Goal: Communication & Community: Answer question/provide support

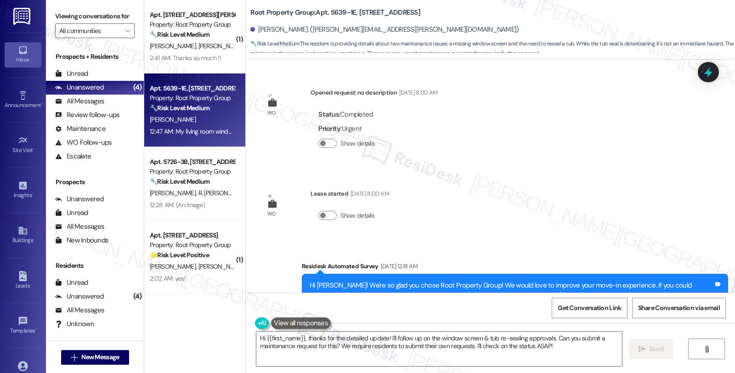
scroll to position [1253, 0]
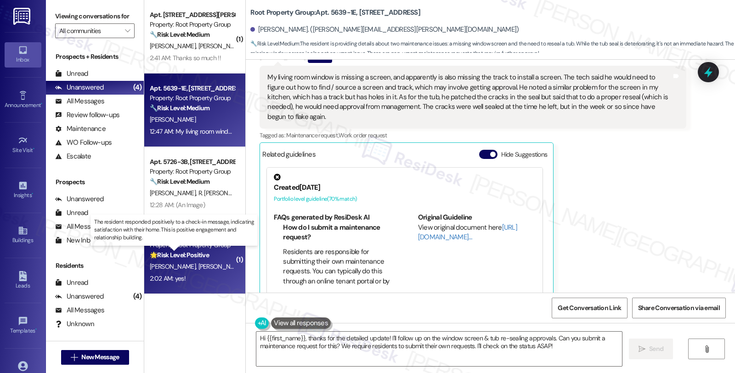
click at [191, 255] on strong "🌟 Risk Level: Positive" at bounding box center [179, 255] width 59 height 8
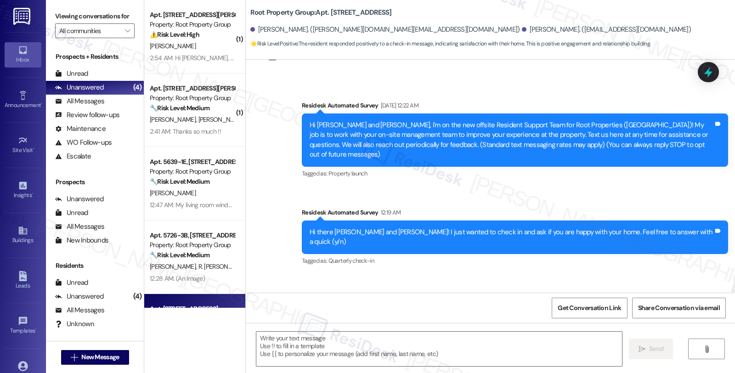
scroll to position [81, 0]
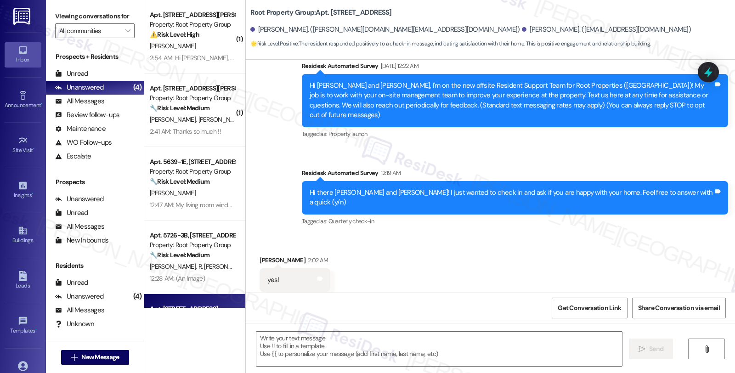
click at [253, 248] on div "Received via SMS [PERSON_NAME] 2:02 AM yes! Tags and notes Tagged as: Positive …" at bounding box center [295, 280] width 84 height 64
drag, startPoint x: 252, startPoint y: 236, endPoint x: 336, endPoint y: 315, distance: 115.3
click at [253, 248] on div "Received via SMS [PERSON_NAME] 2:02 AM yes! Tags and notes Tagged as: Positive …" at bounding box center [295, 280] width 84 height 64
copy div "[PERSON_NAME]"
click at [327, 348] on textarea at bounding box center [439, 349] width 366 height 34
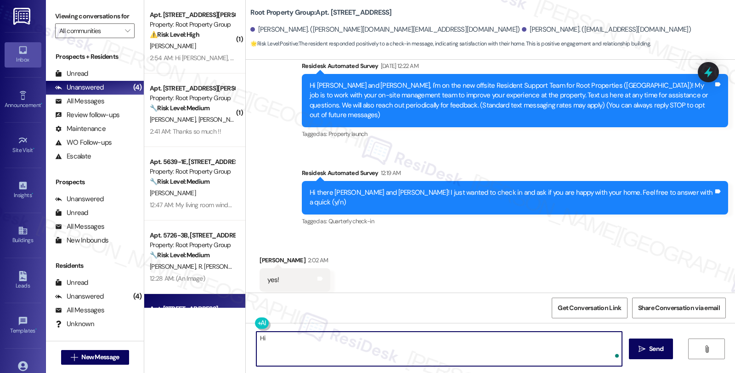
paste textarea "[PERSON_NAME]"
click at [442, 341] on textarea "Hi [PERSON_NAME], I'm glad to hear you're happy with your home!" at bounding box center [438, 349] width 366 height 34
paste textarea "Your comfort and satisfaction are important to us. Can I ask a quick favor...wo…"
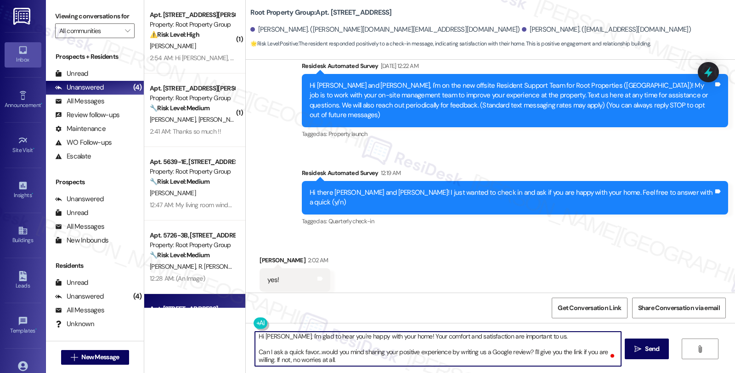
scroll to position [0, 0]
type textarea "Hi [PERSON_NAME], I'm glad to hear you're happy with your home! Your comfort an…"
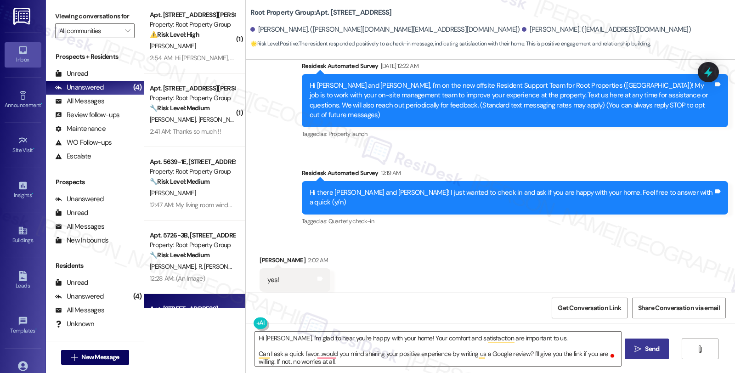
click at [650, 343] on button " Send" at bounding box center [647, 348] width 45 height 21
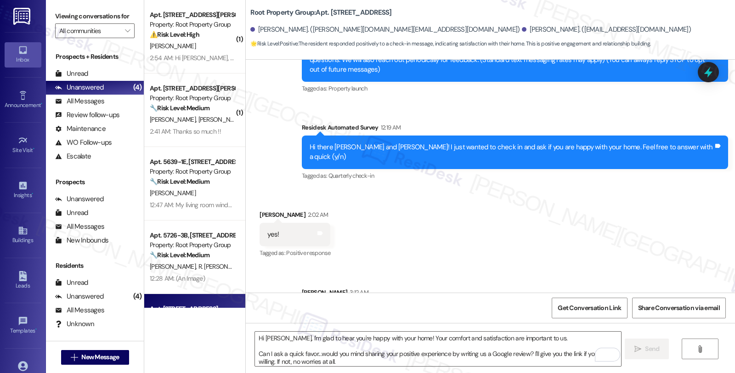
scroll to position [175, 0]
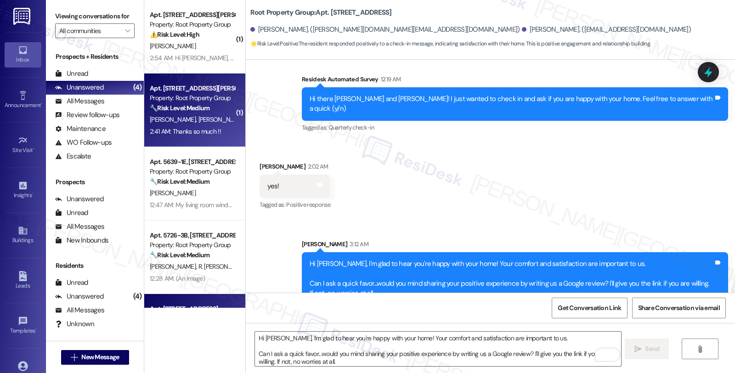
click at [247, 117] on span "[PERSON_NAME]" at bounding box center [270, 119] width 46 height 8
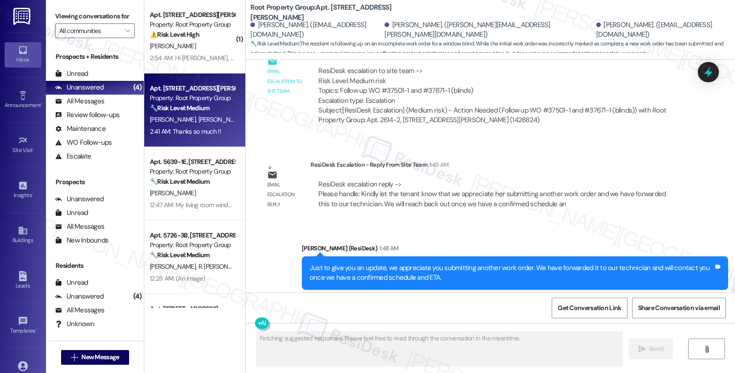
scroll to position [1007, 0]
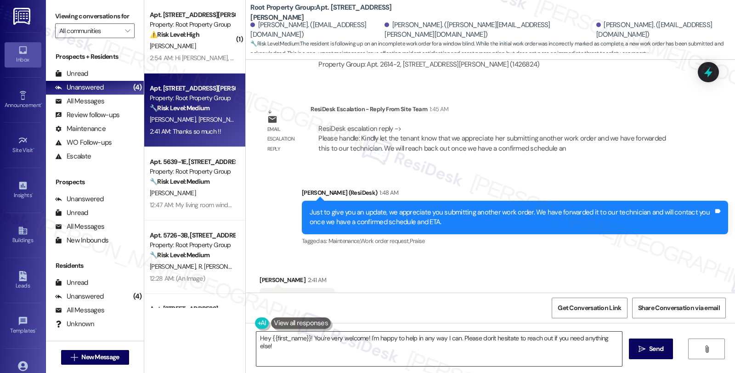
click at [315, 342] on textarea "Hey {{first_name}}! You're very welcome! I'm happy to help in any way I can. Pl…" at bounding box center [439, 349] width 366 height 34
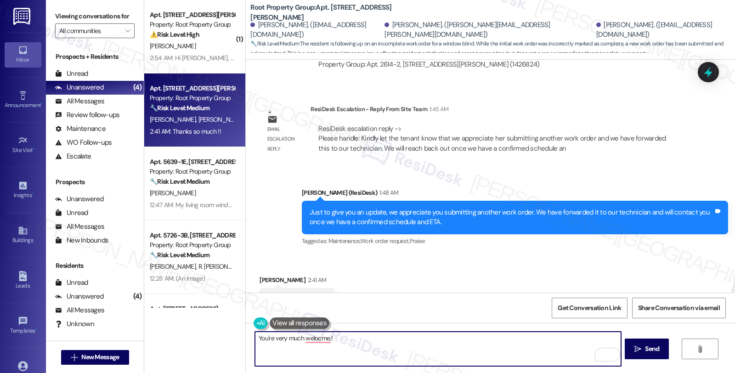
click at [260, 275] on div "[PERSON_NAME] 2:41 AM" at bounding box center [296, 281] width 75 height 13
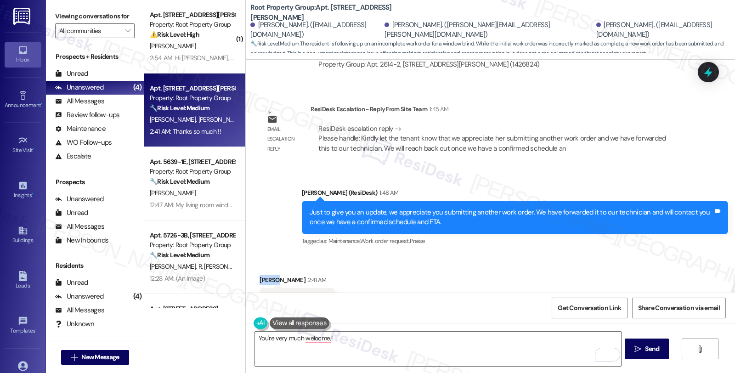
click at [260, 275] on div "[PERSON_NAME] 2:41 AM" at bounding box center [296, 281] width 75 height 13
copy div "[PERSON_NAME]"
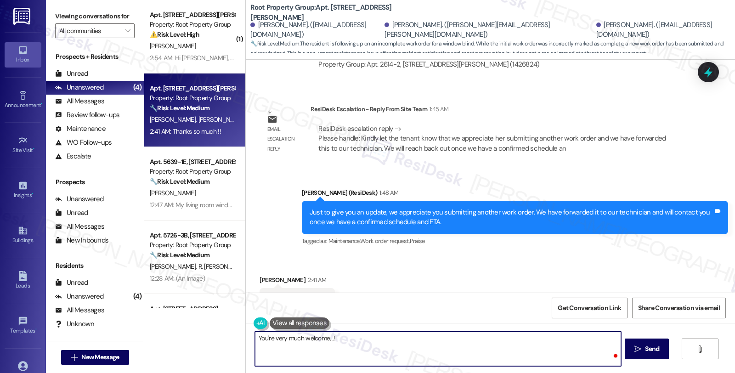
paste textarea "[PERSON_NAME]"
type textarea "You're very much welcome, [PERSON_NAME]!"
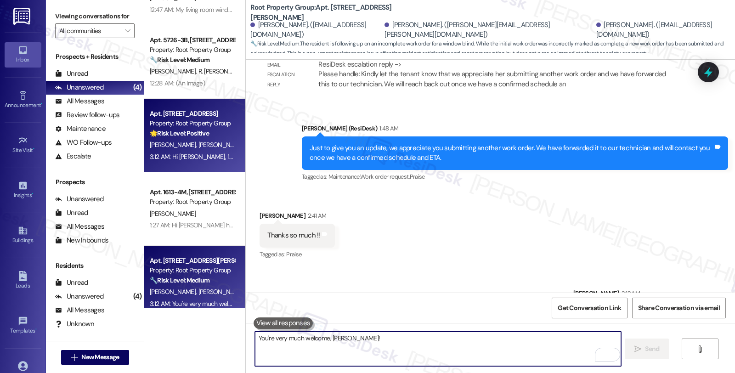
scroll to position [133, 0]
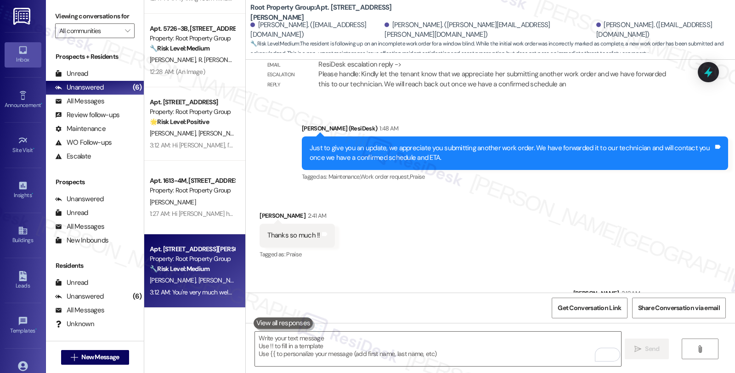
click at [623, 190] on div "Received via SMS [PERSON_NAME] 2:41 AM Thanks so much !! Tags and notes Tagged …" at bounding box center [490, 229] width 489 height 78
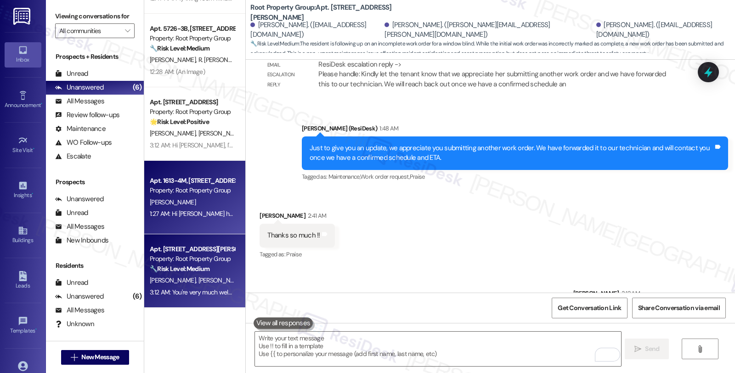
click at [213, 186] on div "Property: Root Property Group" at bounding box center [192, 191] width 85 height 10
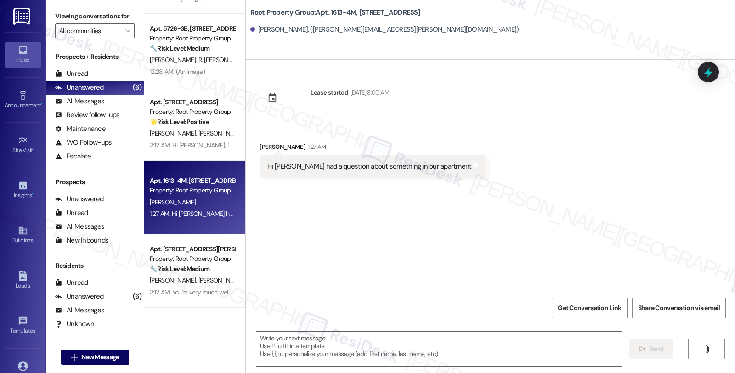
click at [259, 145] on div "[PERSON_NAME] 1:27 AM" at bounding box center [372, 148] width 226 height 13
copy div "[PERSON_NAME]"
click at [296, 348] on textarea at bounding box center [439, 349] width 366 height 34
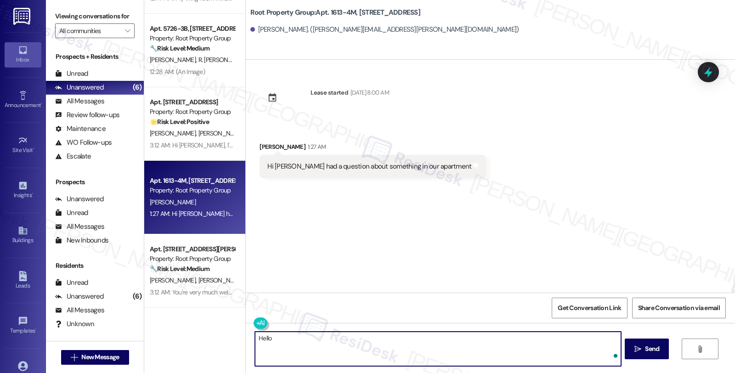
paste textarea "[PERSON_NAME]"
type textarea "Hello [PERSON_NAME], thanks for reaching out. How can I assist?"
click at [636, 351] on icon "" at bounding box center [637, 348] width 7 height 7
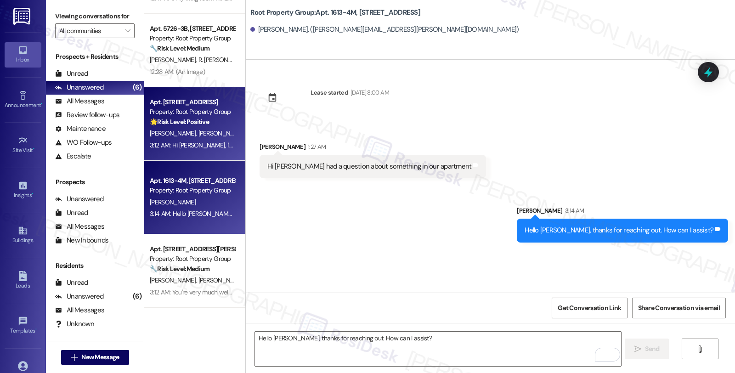
click at [187, 113] on div "Property: Root Property Group" at bounding box center [192, 112] width 85 height 10
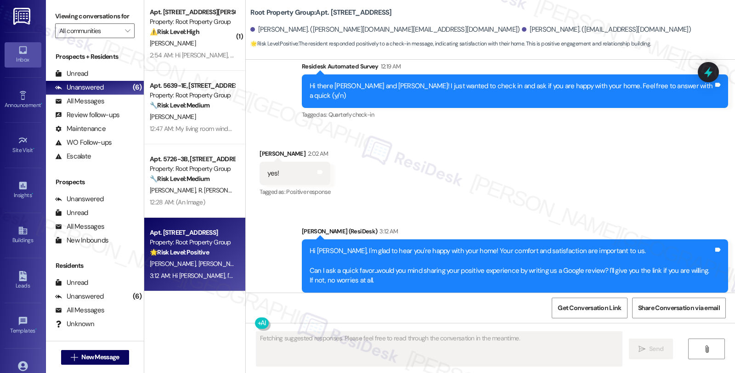
scroll to position [0, 0]
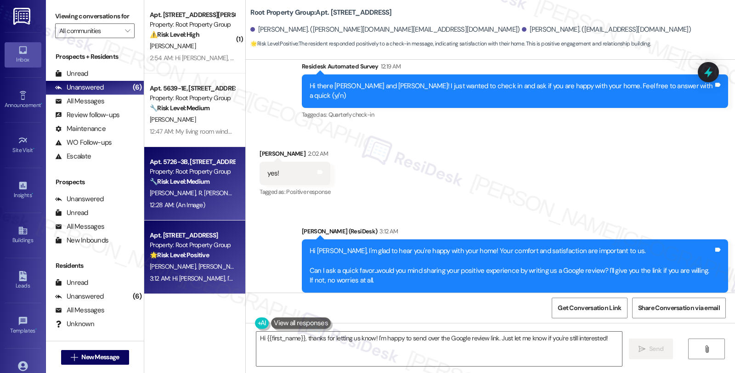
click at [212, 203] on div "12:28 AM: (An Image) 12:28 AM: (An Image)" at bounding box center [192, 204] width 87 height 11
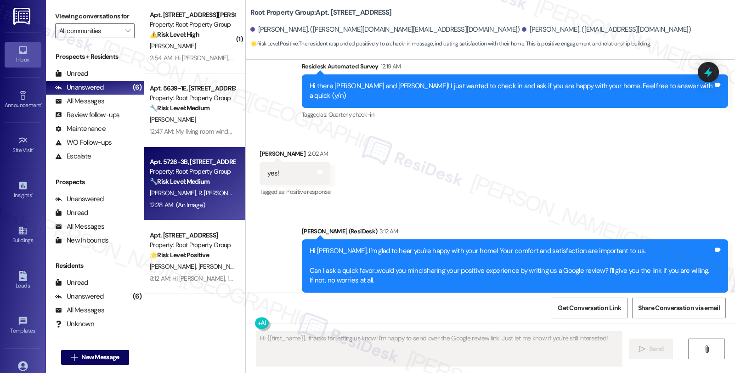
scroll to position [2697, 0]
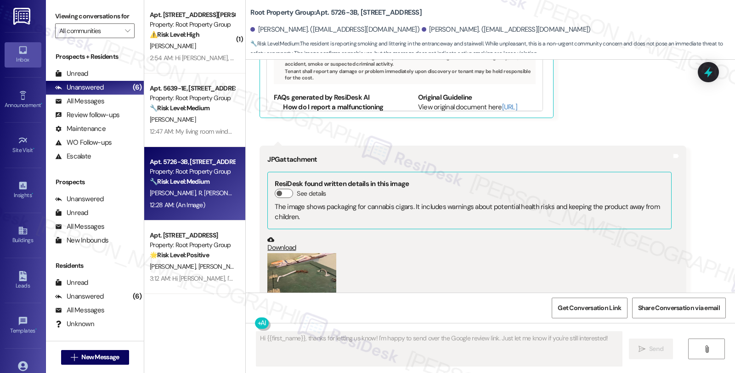
click at [300, 253] on button "Zoom image" at bounding box center [301, 299] width 69 height 92
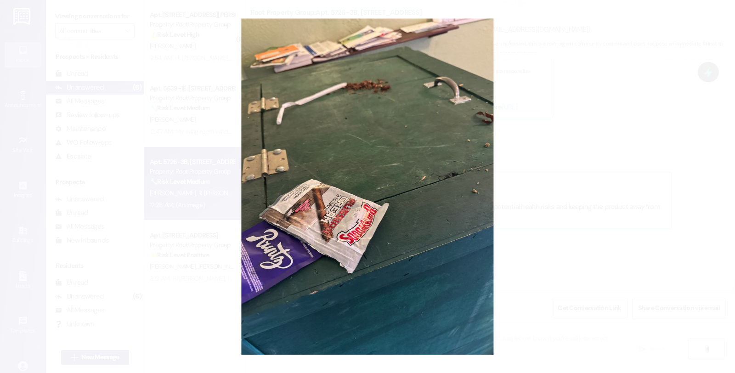
click at [574, 229] on button "Unzoom image" at bounding box center [367, 186] width 735 height 373
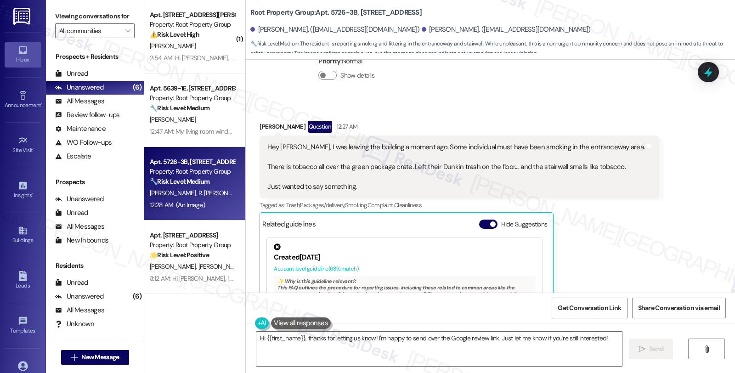
scroll to position [2289, 0]
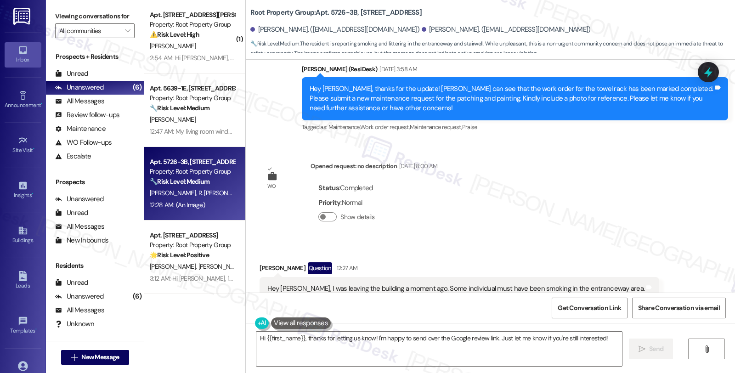
click at [260, 262] on div "[PERSON_NAME] Question 12:27 AM" at bounding box center [459, 269] width 400 height 15
copy div "[PERSON_NAME]"
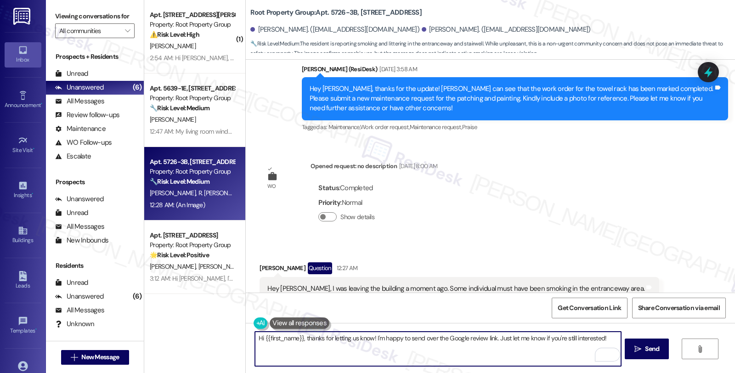
drag, startPoint x: 264, startPoint y: 336, endPoint x: 305, endPoint y: 333, distance: 41.0
click at [305, 333] on textarea "Hey {{first_name}}, thanks for letting us know about the smoking and trash in t…" at bounding box center [438, 349] width 366 height 34
paste textarea "[PERSON_NAME]"
click at [263, 337] on textarea "HeyRyan thanks for letting us know about the smoking and trash in the entrancew…" at bounding box center [438, 349] width 366 height 34
click at [274, 339] on textarea "Hey [PERSON_NAME] thanks for letting us know about the smoking and trash in the…" at bounding box center [438, 349] width 366 height 34
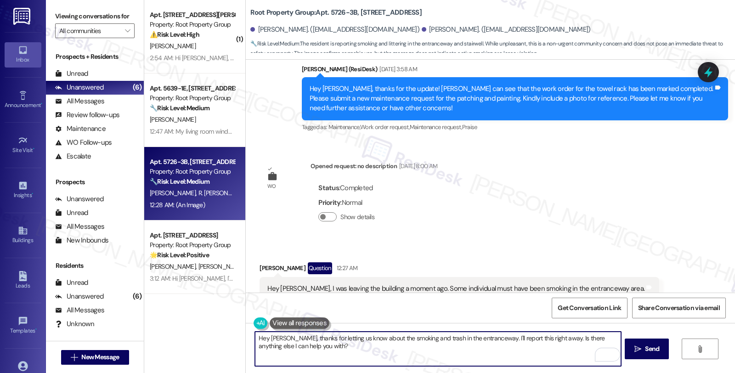
click at [479, 340] on textarea "Hey [PERSON_NAME], thanks for letting us know about the smoking and trash in th…" at bounding box center [438, 349] width 366 height 34
drag, startPoint x: 479, startPoint y: 336, endPoint x: 502, endPoint y: 343, distance: 24.1
click at [502, 343] on textarea "Hey [PERSON_NAME], thanks for letting us know about the smoking and trash in th…" at bounding box center [438, 349] width 366 height 34
click at [613, 337] on textarea "Hey [PERSON_NAME], thanks for letting us know about the smoking and trash in th…" at bounding box center [438, 349] width 366 height 34
click at [349, 347] on textarea "Hey [PERSON_NAME], thanks for letting us know about the smoking and trash in th…" at bounding box center [438, 349] width 366 height 34
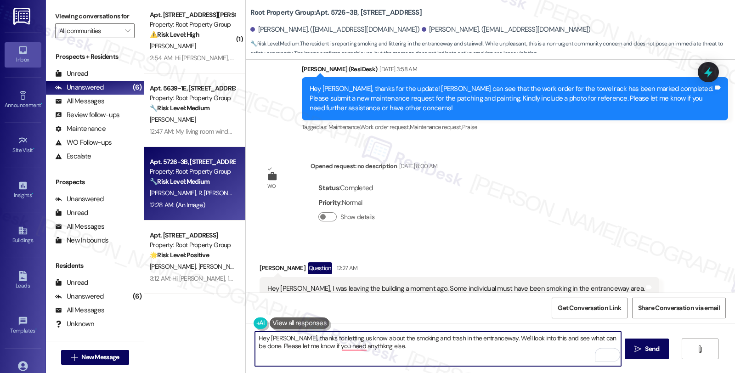
click at [349, 347] on textarea "Hey [PERSON_NAME], thanks for letting us know about the smoking and trash in th…" at bounding box center [438, 349] width 366 height 34
click at [432, 343] on textarea "Hey [PERSON_NAME], thanks for letting us know about the smoking and trash in th…" at bounding box center [438, 349] width 366 height 34
type textarea "Hey [PERSON_NAME], thanks for letting us know about the smoking and trash in th…"
click at [634, 345] on icon "" at bounding box center [637, 348] width 7 height 7
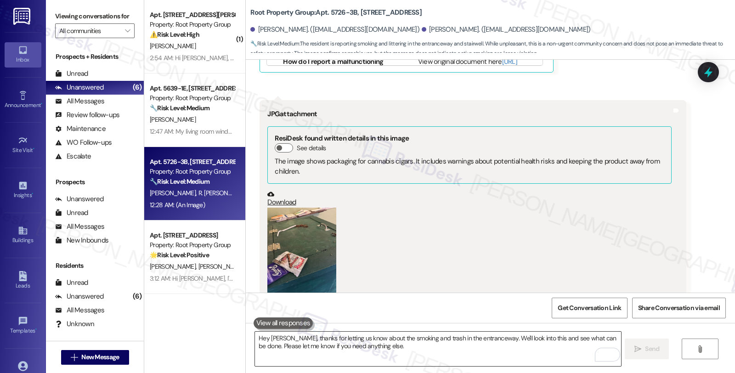
scroll to position [2760, 0]
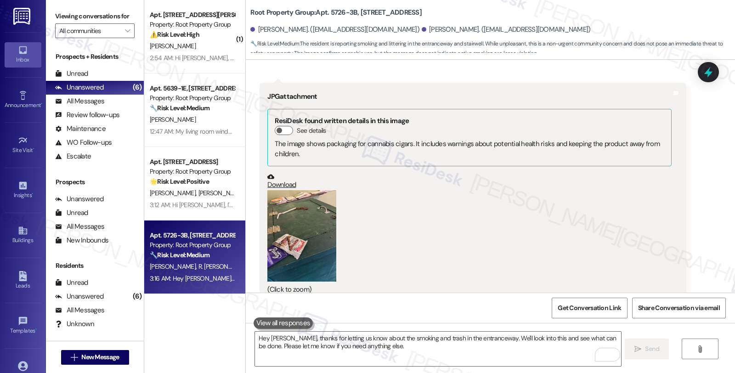
click at [627, 210] on div "(Click to zoom)" at bounding box center [469, 242] width 404 height 105
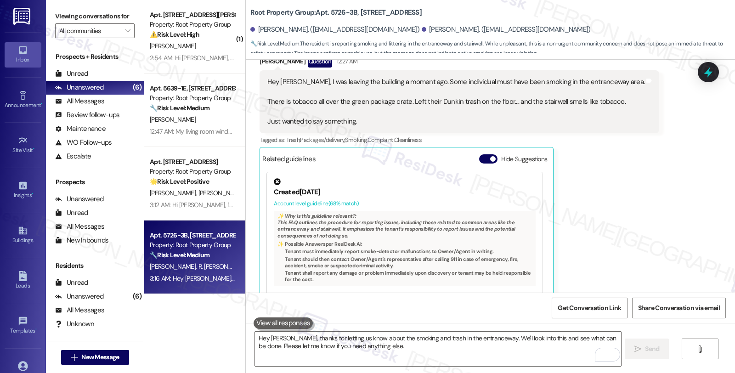
scroll to position [2426, 0]
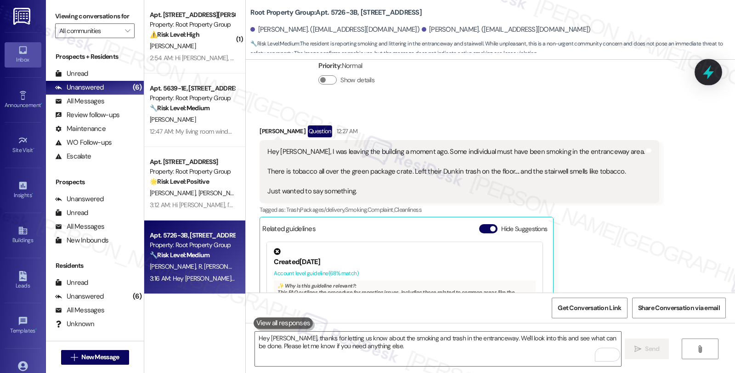
click at [712, 74] on icon at bounding box center [708, 72] width 16 height 16
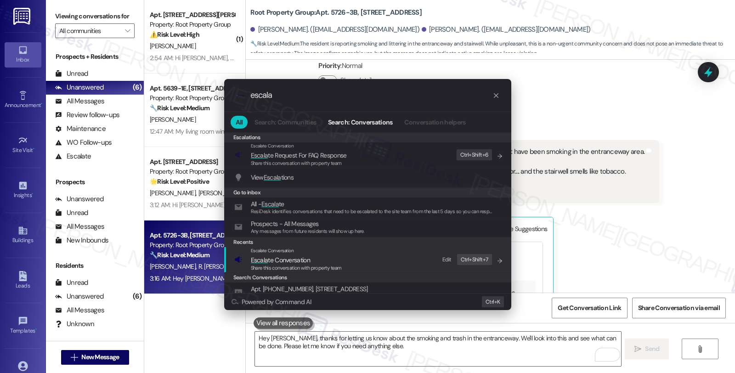
type input "escala"
click at [296, 262] on span "Escala te Conversation" at bounding box center [280, 260] width 59 height 8
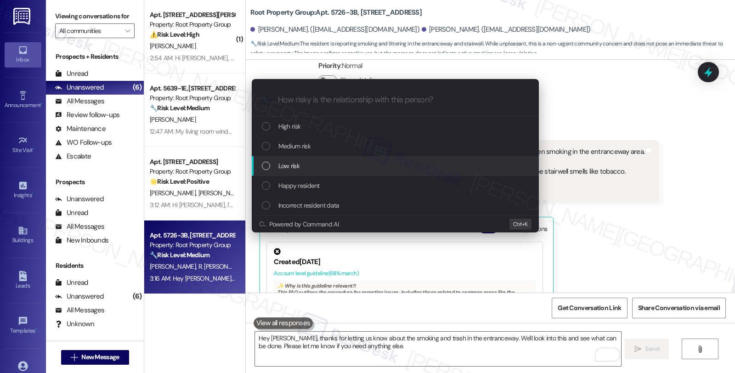
click at [313, 169] on div "Low risk" at bounding box center [396, 166] width 269 height 10
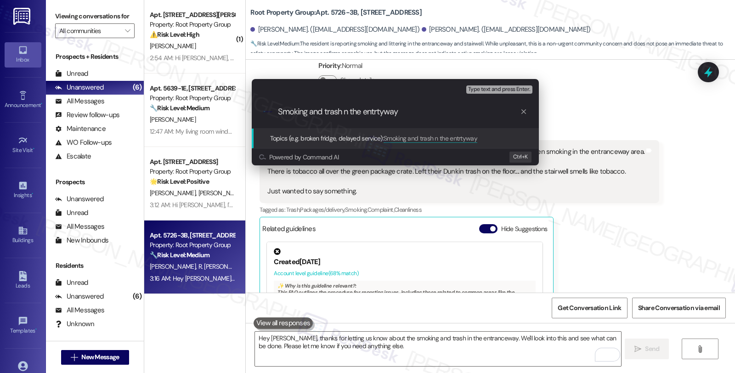
drag, startPoint x: 364, startPoint y: 112, endPoint x: 536, endPoint y: 114, distance: 172.2
click at [536, 114] on div ".cls-1{fill:#0a055f;}.cls-2{fill:#0cc4c4;} resideskLogoBlueOrange Smoking and t…" at bounding box center [395, 112] width 287 height 33
type input "Smoking and trash n the entrance"
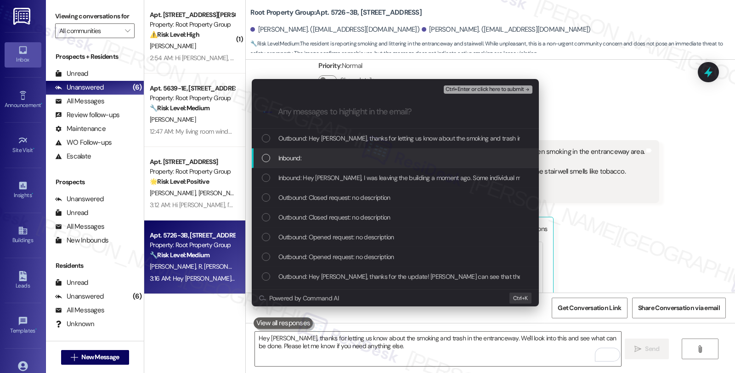
click at [295, 155] on span "Inbound:" at bounding box center [289, 158] width 23 height 10
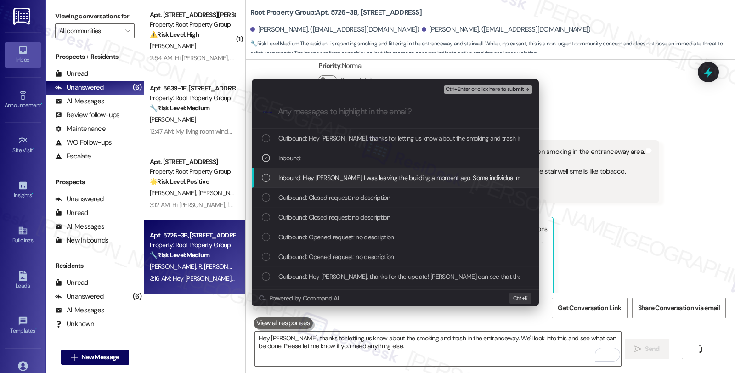
click at [303, 177] on span "Inbound: Hey [PERSON_NAME], I was leaving the building a moment ago. Some indiv…" at bounding box center [669, 178] width 783 height 10
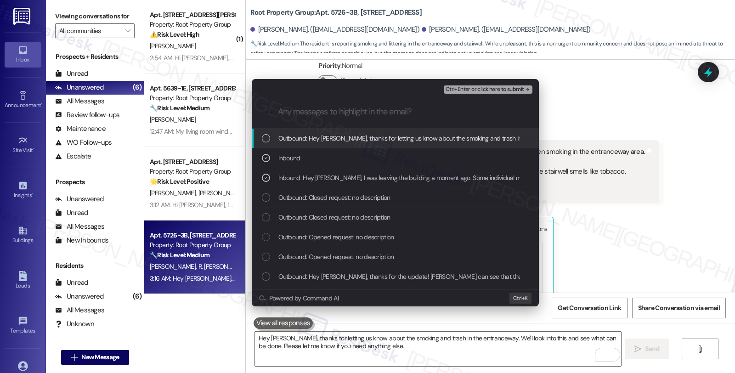
click at [472, 92] on span "Ctrl+Enter or click here to submit" at bounding box center [484, 89] width 79 height 6
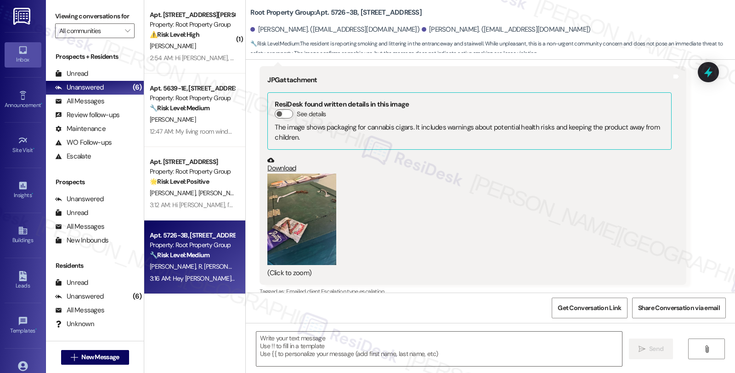
scroll to position [2774, 0]
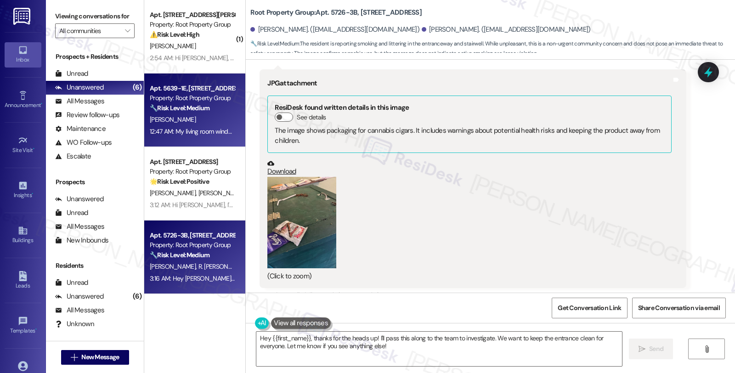
click at [200, 79] on div "Apt. 5639-1E, [STREET_ADDRESS] Property: Root Property Group 🔧 Risk Level: Medi…" at bounding box center [194, 109] width 101 height 73
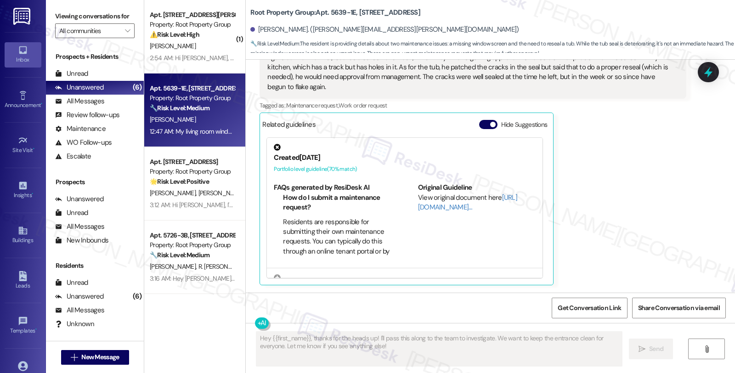
scroll to position [1252, 0]
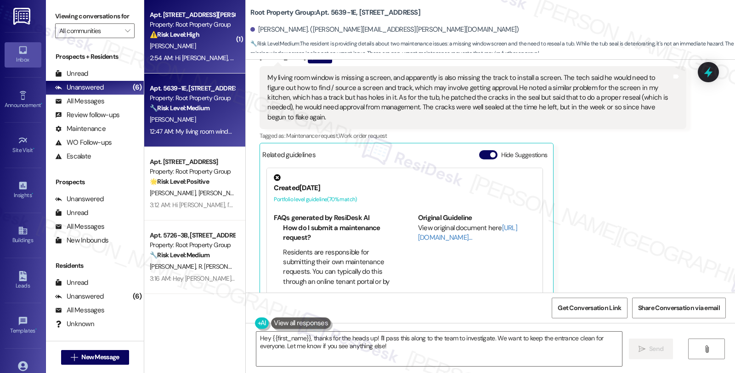
click at [198, 24] on div "Property: Root Property Group" at bounding box center [192, 25] width 85 height 10
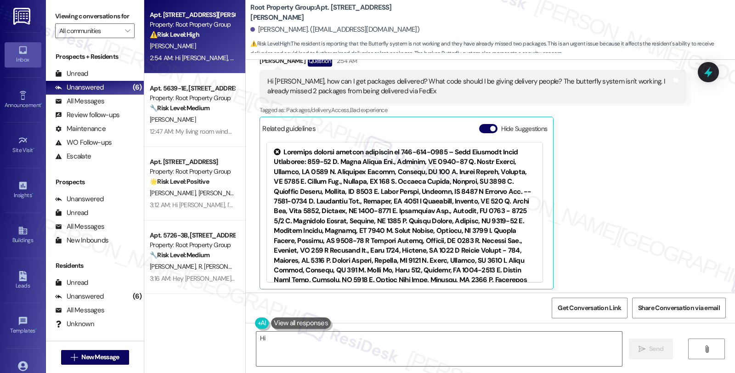
scroll to position [1165, 0]
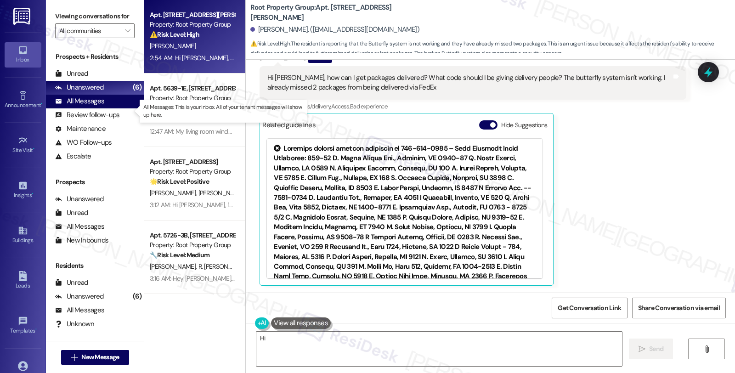
click at [97, 106] on div "All Messages" at bounding box center [79, 101] width 49 height 10
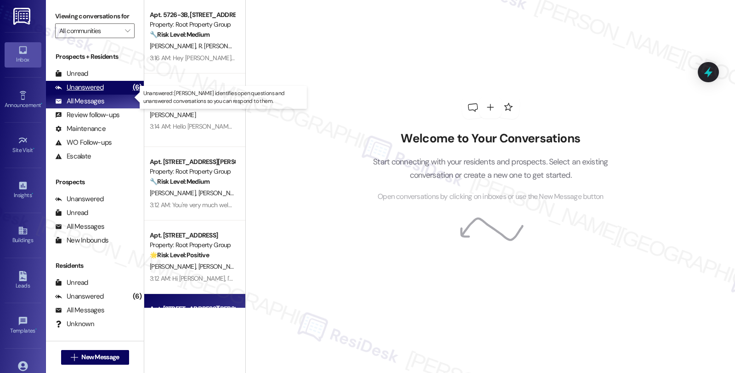
click at [95, 92] on div "Unanswered" at bounding box center [79, 88] width 49 height 10
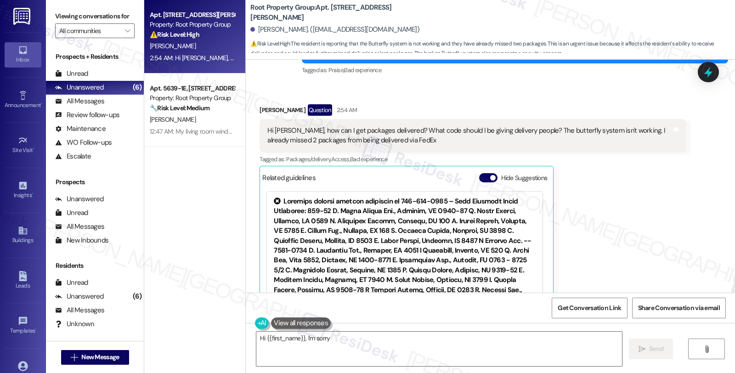
scroll to position [1012, 0]
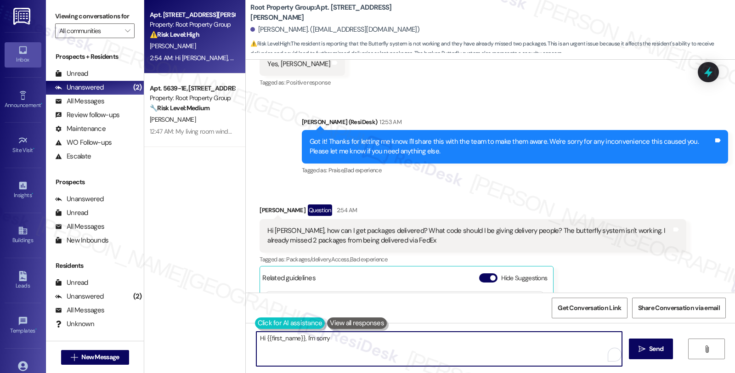
drag, startPoint x: 298, startPoint y: 339, endPoint x: 250, endPoint y: 327, distance: 49.2
click at [251, 339] on div "Hi {{first_name}}, I'm sorry to hear you've missed some deliveries. I'll follow…" at bounding box center [434, 348] width 366 height 35
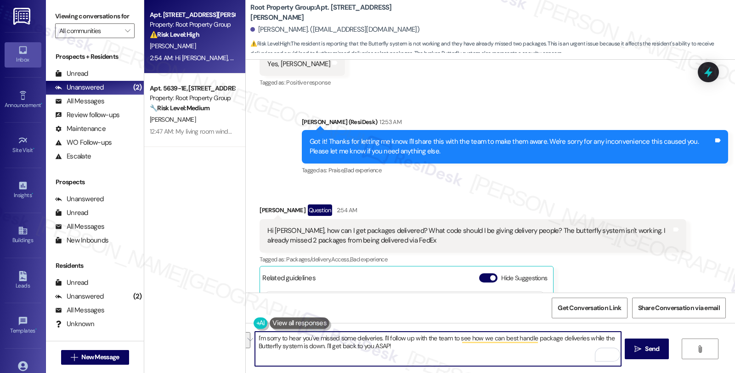
drag, startPoint x: 378, startPoint y: 338, endPoint x: 442, endPoint y: 352, distance: 65.2
click at [442, 352] on textarea "I'm sorry to hear you've missed some deliveries. I'll follow up with the team t…" at bounding box center [438, 349] width 366 height 34
click at [500, 342] on textarea "I'm sorry to hear you've missed some deliveries and that the butterfly system i…" at bounding box center [438, 349] width 366 height 34
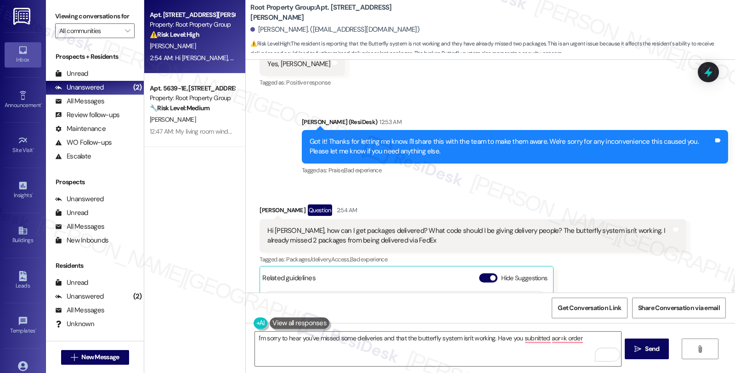
click at [634, 193] on div "Received via SMS [PERSON_NAME] Question 2:54 AM Hi [PERSON_NAME], how can I get…" at bounding box center [490, 315] width 489 height 262
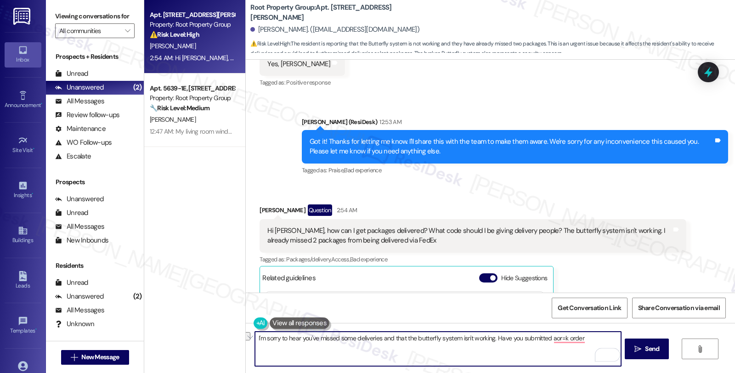
drag, startPoint x: 547, startPoint y: 341, endPoint x: 595, endPoint y: 341, distance: 47.8
click at [595, 341] on textarea "I'm sorry to hear you've missed some deliveries and that the butterfly system i…" at bounding box center [438, 349] width 366 height 34
type textarea "I'm sorry to hear you've missed some deliveries and that the butterfly system i…"
click at [652, 352] on span "Send" at bounding box center [652, 349] width 14 height 10
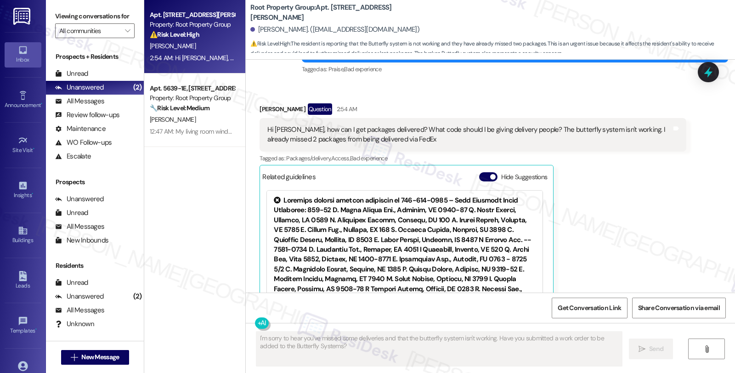
scroll to position [1165, 0]
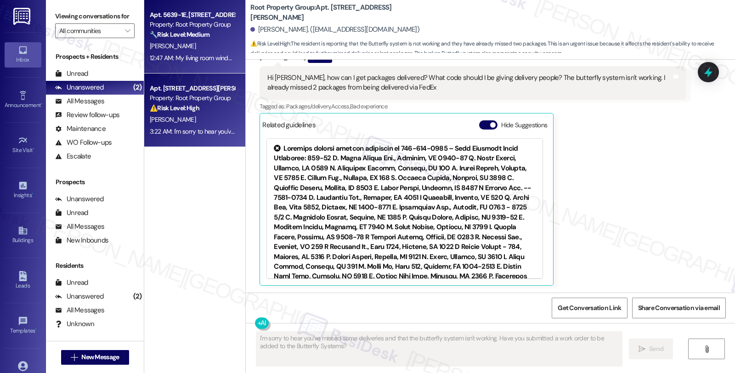
click at [203, 34] on strong "🔧 Risk Level: Medium" at bounding box center [180, 34] width 60 height 8
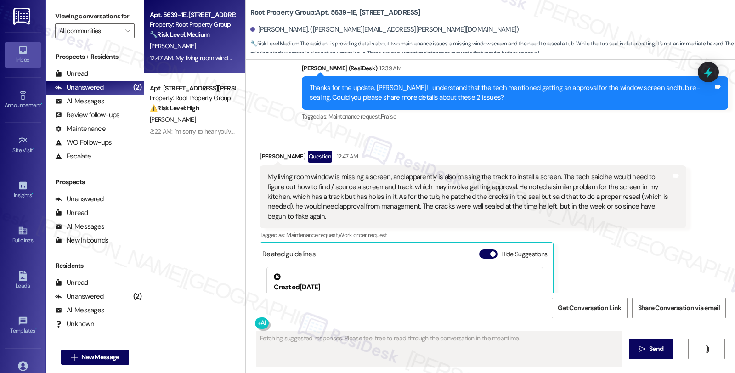
scroll to position [1150, 0]
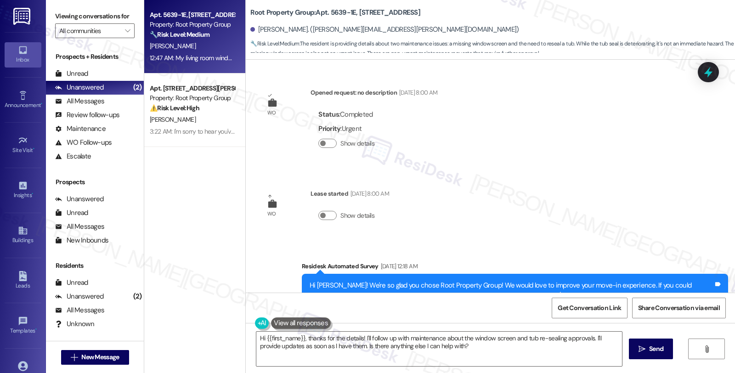
scroll to position [1150, 0]
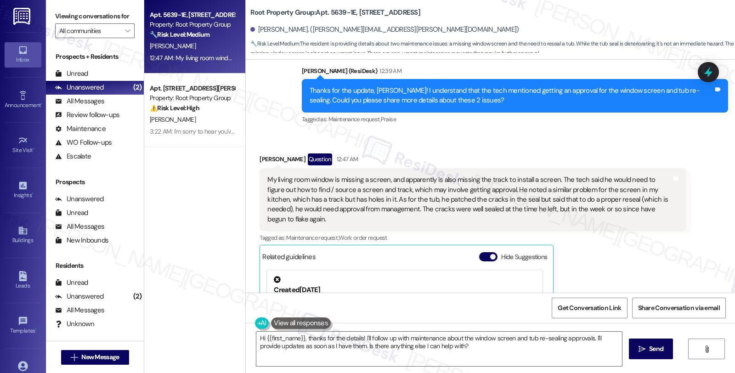
click at [645, 252] on div "Sonia Beltz Question 12:47 AM My living room window is missing a screen, and ap…" at bounding box center [472, 285] width 426 height 264
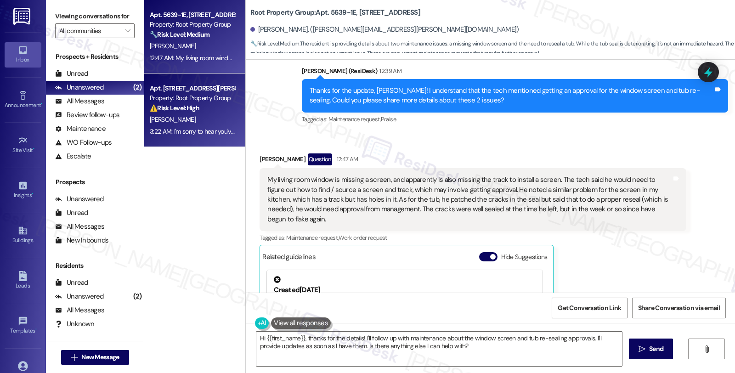
click at [217, 115] on div "[PERSON_NAME]" at bounding box center [192, 119] width 87 height 11
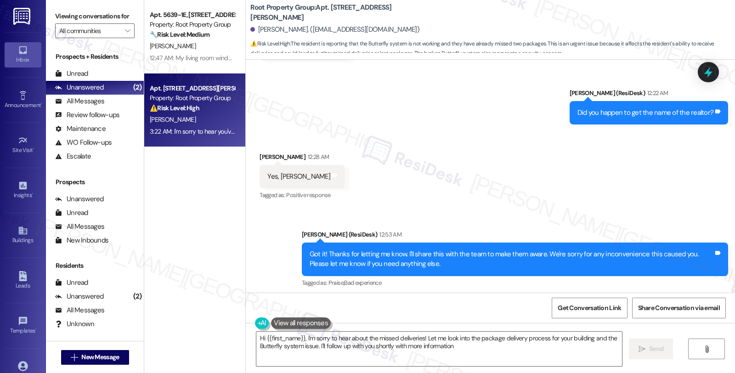
type textarea "Hi {{first_name}}, I'm sorry to hear about the missed deliveries! Let me look i…"
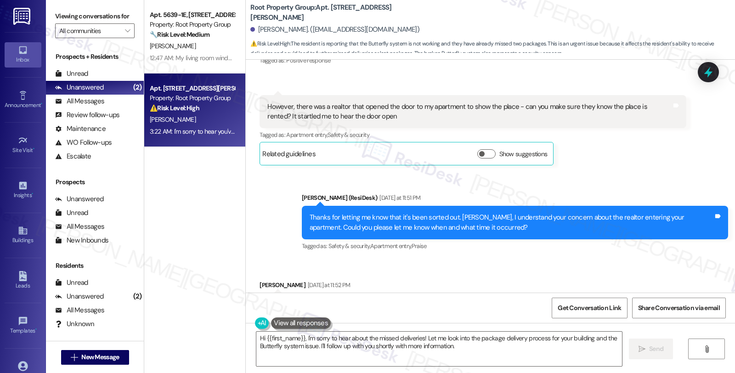
scroll to position [589, 0]
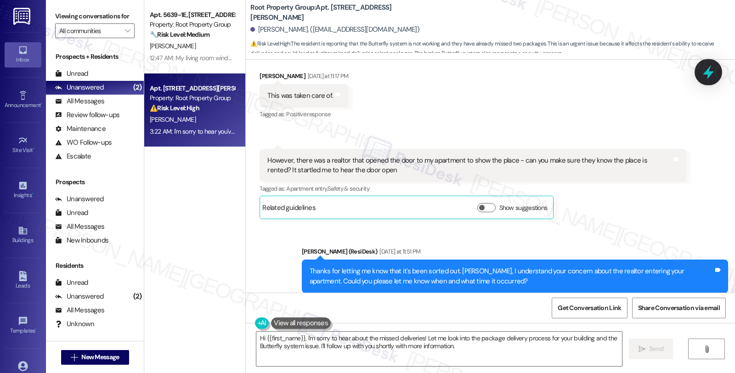
click at [713, 74] on icon at bounding box center [708, 72] width 16 height 16
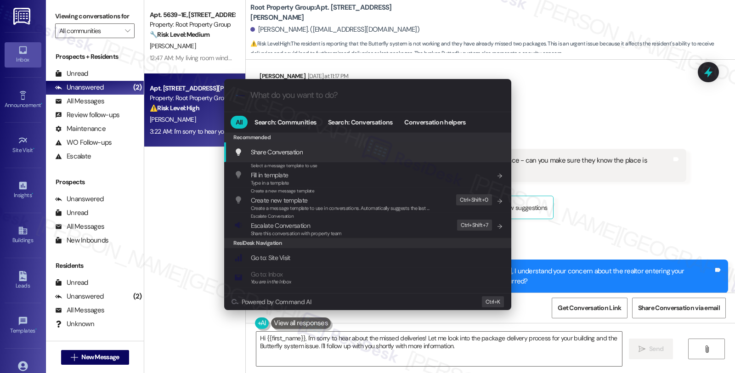
click at [354, 150] on div "Share Conversation Add shortcut" at bounding box center [368, 152] width 269 height 10
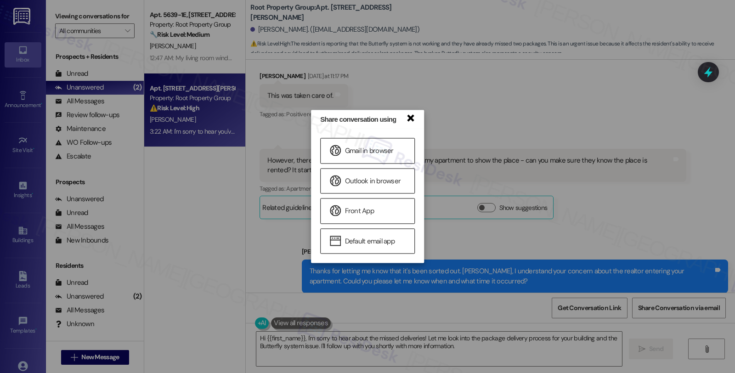
click at [412, 121] on link "×" at bounding box center [409, 118] width 9 height 10
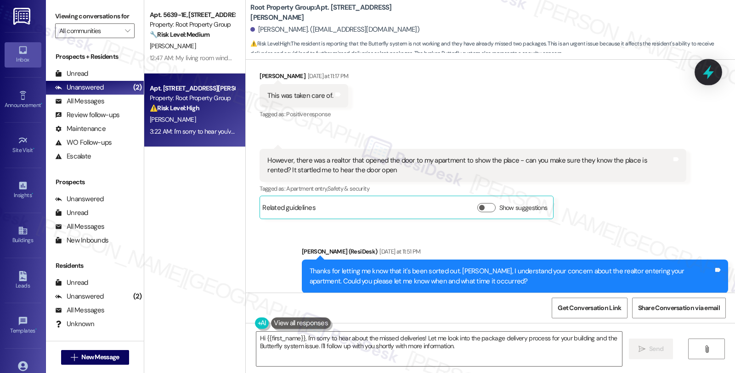
click at [708, 77] on icon at bounding box center [708, 72] width 11 height 14
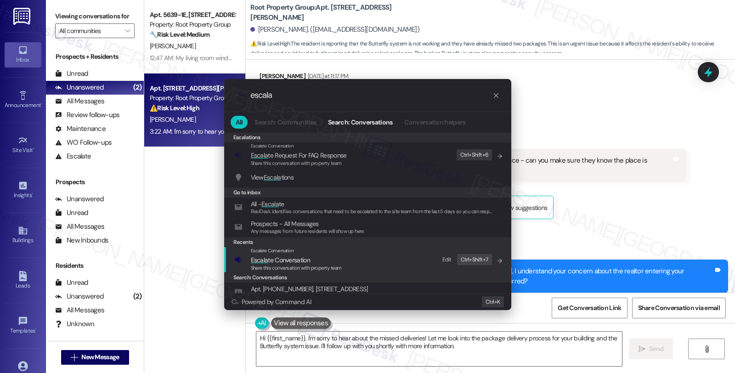
type input "escala"
click at [296, 264] on div "Share this conversation with property team" at bounding box center [296, 268] width 91 height 8
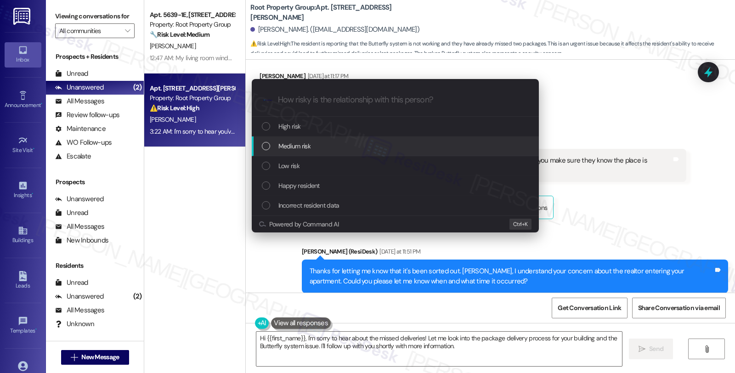
click at [293, 153] on div "Medium risk" at bounding box center [395, 146] width 287 height 20
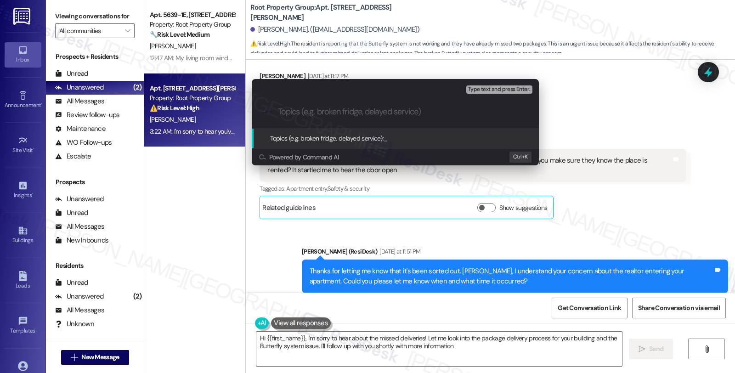
click at [310, 108] on input "Topics (e.g. broken fridge, delayed service)" at bounding box center [402, 112] width 249 height 10
click at [698, 200] on div "Escalate Conversation Medium risk Topics (e.g. broken fridge, delayed service) …" at bounding box center [367, 186] width 735 height 373
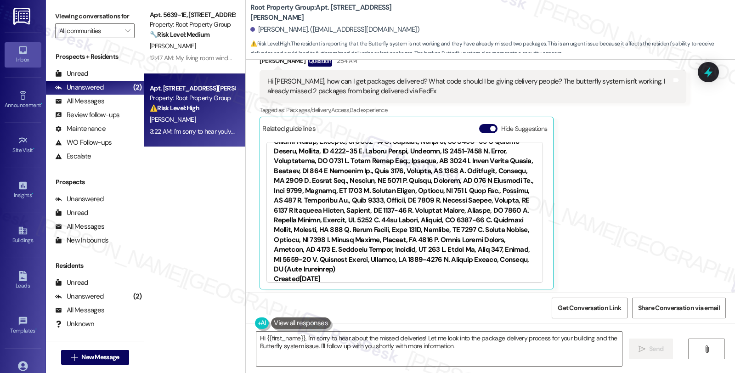
scroll to position [1150, 0]
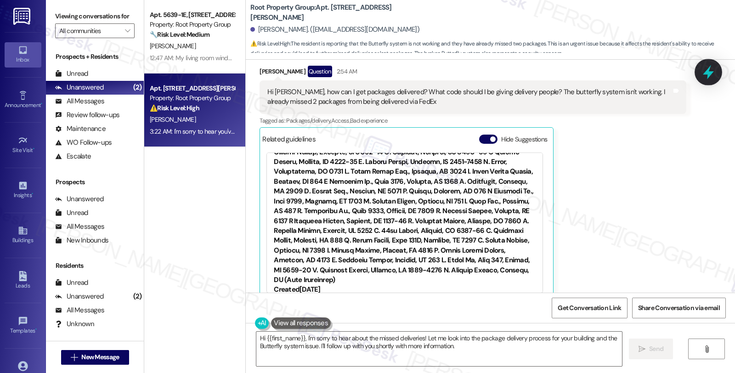
click at [703, 73] on icon at bounding box center [708, 72] width 16 height 16
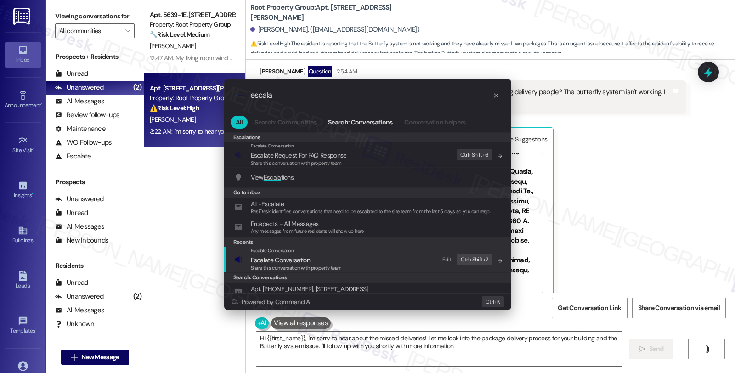
type input "escala"
click at [327, 252] on div "Escalate Conversation" at bounding box center [296, 250] width 91 height 7
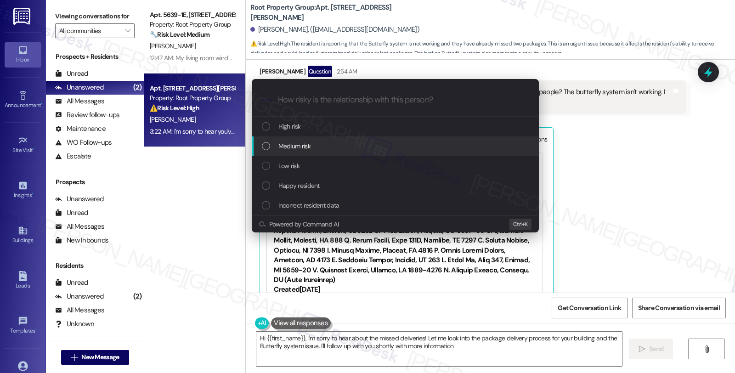
click at [288, 145] on span "Medium risk" at bounding box center [294, 146] width 32 height 10
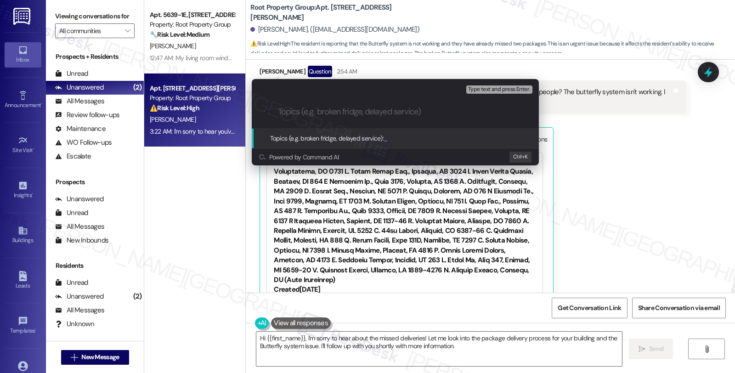
paste input "Realtor's entry without notice;"
type input "Realtor's entry without notice; Butterfly system"
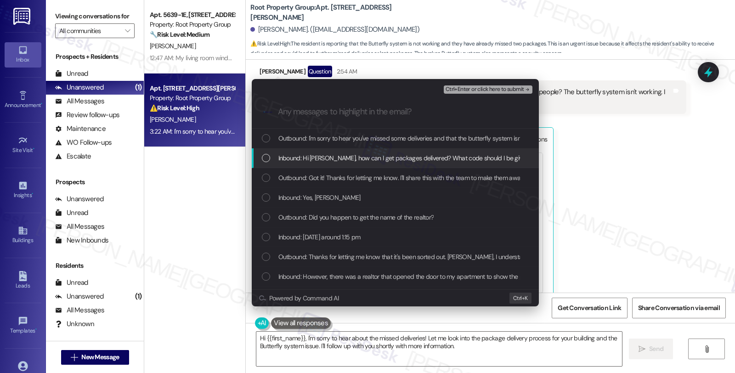
click at [354, 157] on span "Inbound: Hi Sarah, how can I get packages delivered? What code should I be givi…" at bounding box center [552, 158] width 549 height 10
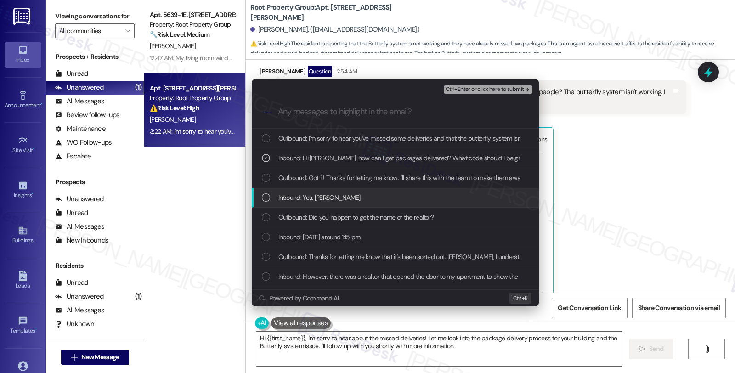
click at [343, 196] on span "Inbound: Yes, James J. Colletti" at bounding box center [319, 197] width 82 height 10
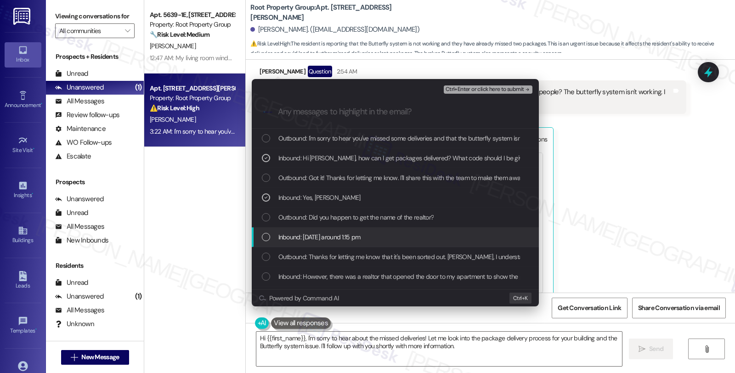
click at [346, 233] on span "Inbound: Yesterday around 1:15 pm" at bounding box center [319, 237] width 82 height 10
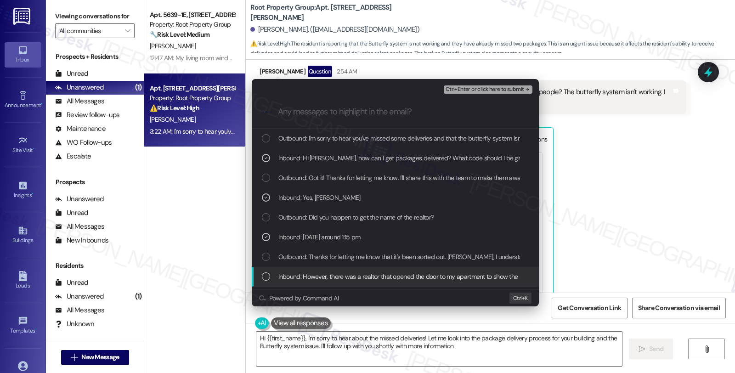
click at [352, 272] on span "Inbound: However, there was a realtor that opened the door to my apartment to s…" at bounding box center [524, 276] width 493 height 10
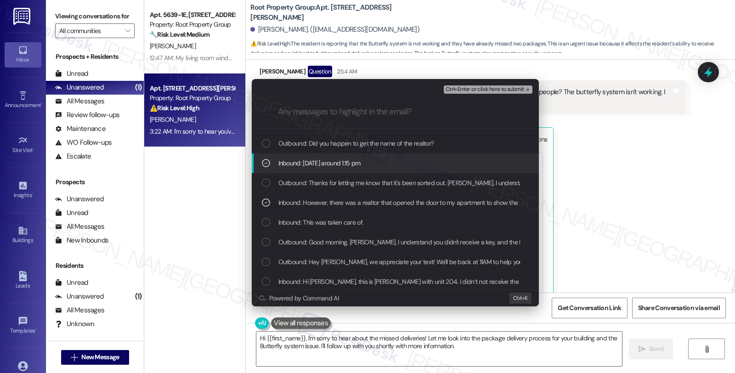
scroll to position [102, 0]
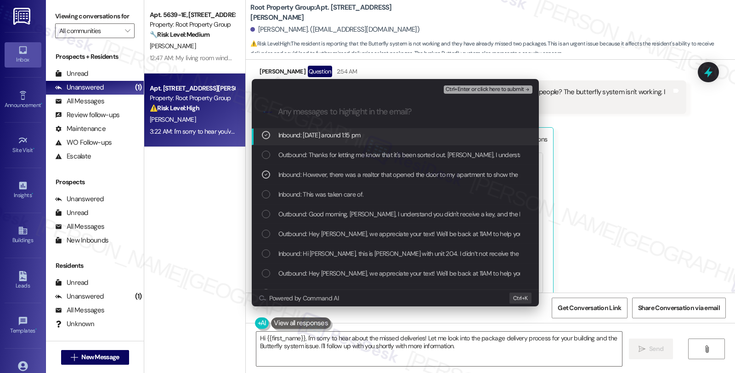
click at [485, 86] on span "Ctrl+Enter or click here to submit" at bounding box center [484, 89] width 79 height 6
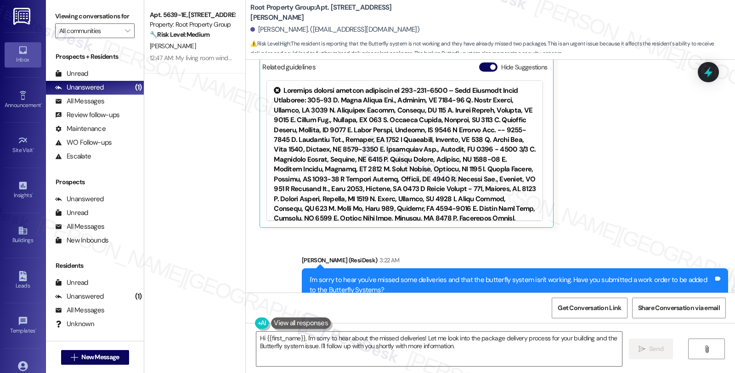
scroll to position [1252, 0]
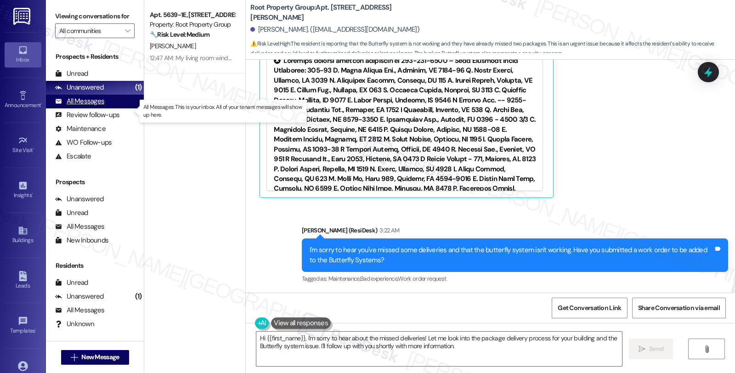
click at [112, 108] on div "All Messages (undefined)" at bounding box center [95, 102] width 98 height 14
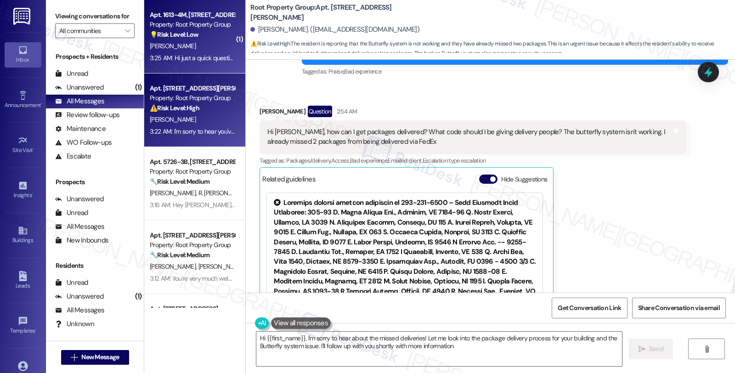
type textarea "Hi {{first_name}}, I'm sorry to hear about the missed deliveries! Let me look i…"
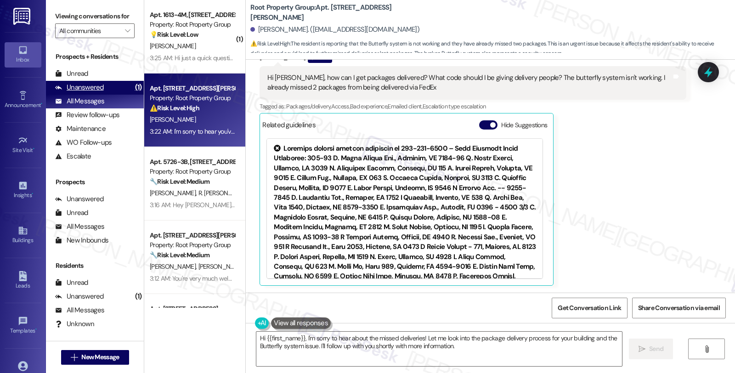
click at [100, 92] on div "Unanswered" at bounding box center [79, 88] width 49 height 10
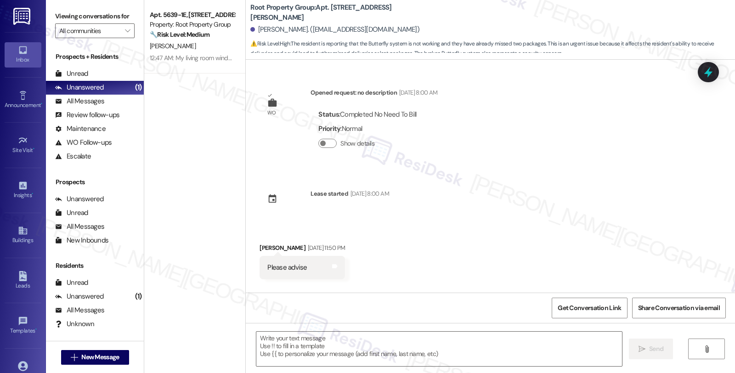
type textarea "Fetching suggested responses. Please feel free to read through the conversation…"
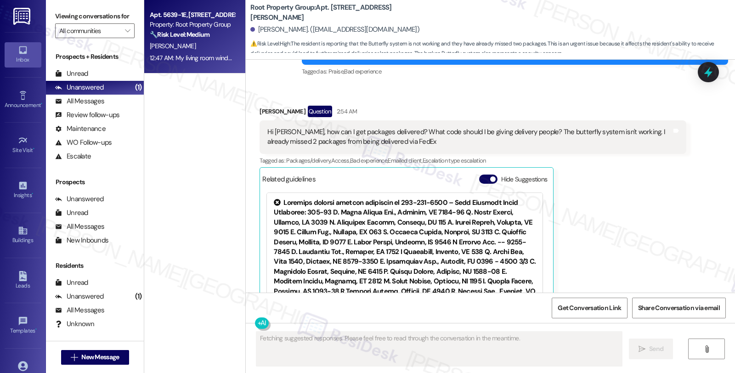
click at [189, 52] on div "12:47 AM: My living room window is missing a screen, and apparently is also mis…" at bounding box center [192, 57] width 87 height 11
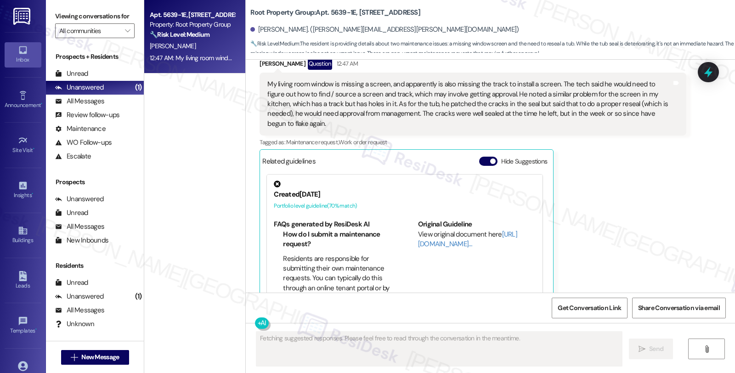
scroll to position [1252, 0]
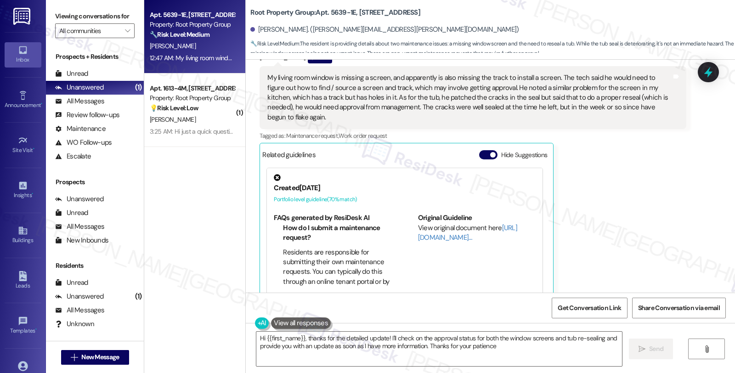
type textarea "Hi {{first_name}}, thanks for the detailed update! I'll check on the approval s…"
